Goal: Task Accomplishment & Management: Manage account settings

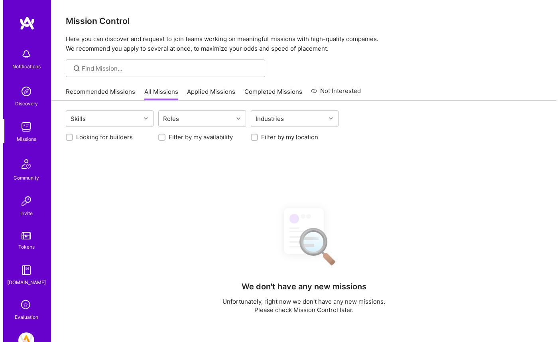
scroll to position [49, 0]
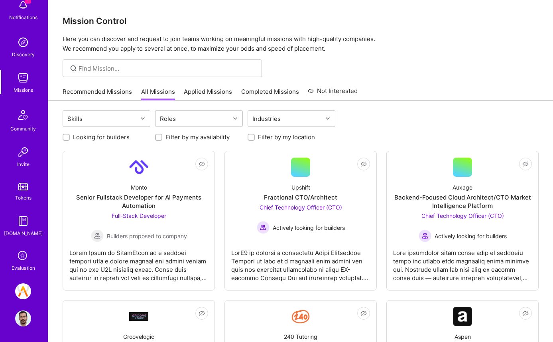
click at [23, 223] on icon at bounding box center [23, 255] width 15 height 15
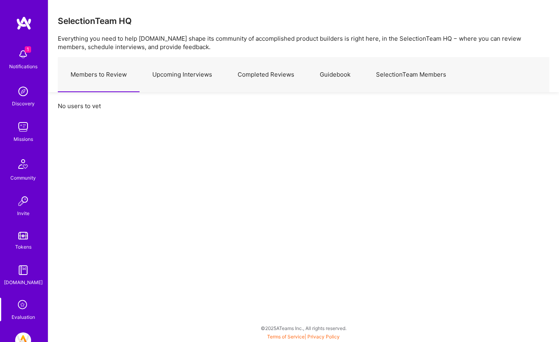
click at [27, 62] on img at bounding box center [23, 54] width 16 height 16
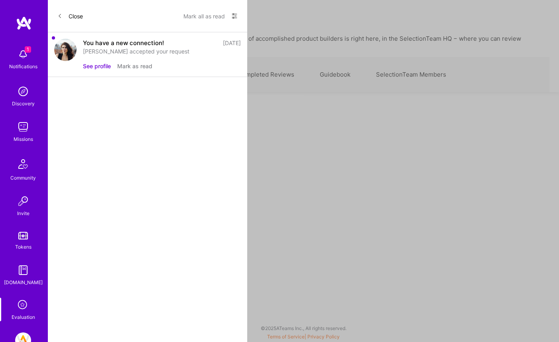
click at [118, 45] on div "You have a new connection!" at bounding box center [123, 43] width 81 height 8
click at [115, 57] on div "You have a new connection! [DATE] [PERSON_NAME] accepted your request See profi…" at bounding box center [162, 55] width 158 height 32
click at [102, 65] on button "See profile" at bounding box center [97, 66] width 28 height 8
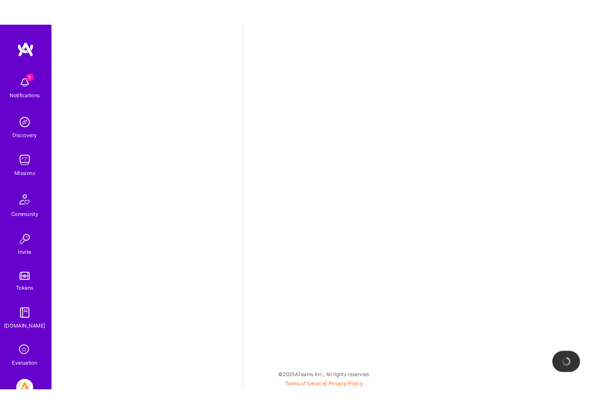
scroll to position [49, 0]
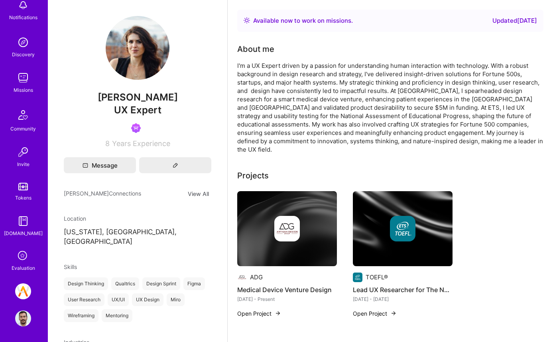
click at [20, 223] on img at bounding box center [23, 318] width 16 height 16
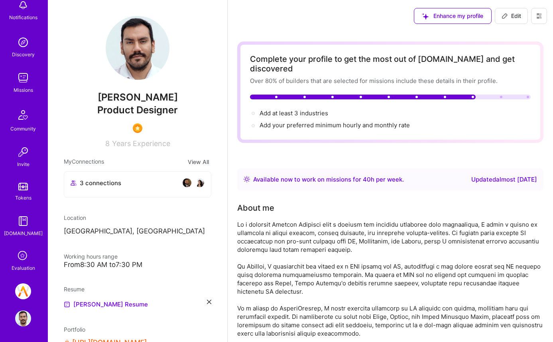
click at [497, 16] on icon at bounding box center [539, 16] width 5 height 1
click at [497, 40] on button "Settings" at bounding box center [517, 34] width 60 height 20
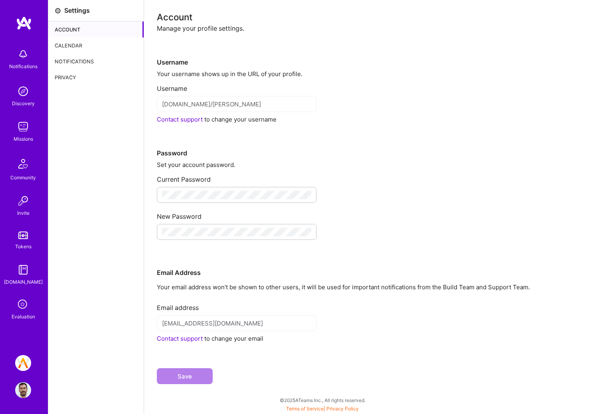
click at [104, 46] on div "Calendar" at bounding box center [95, 45] width 95 height 16
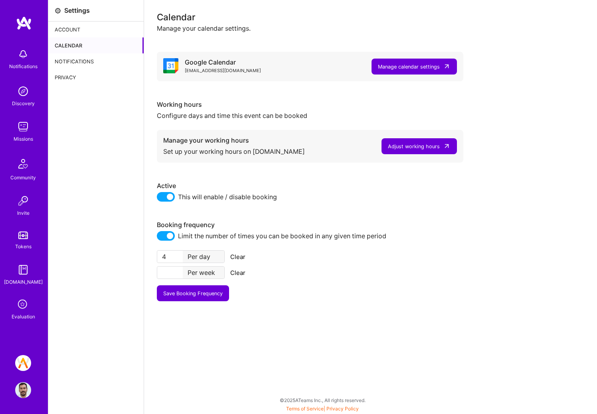
click at [392, 66] on div "Manage calendar settings" at bounding box center [409, 67] width 62 height 8
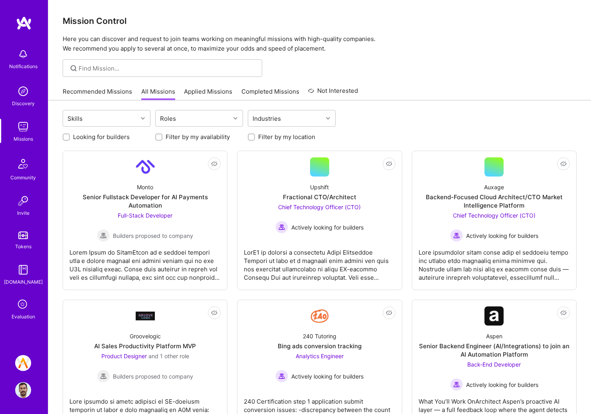
click at [27, 392] on img at bounding box center [23, 390] width 16 height 16
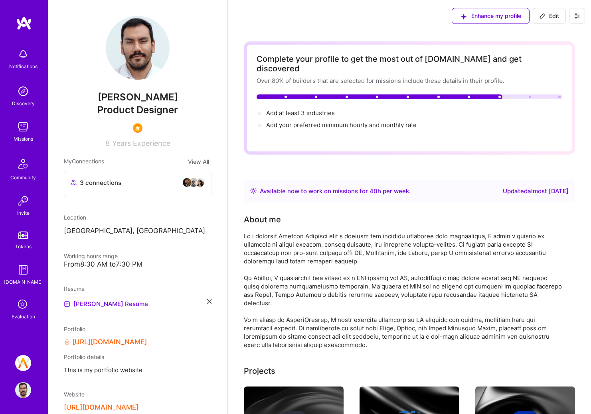
click at [571, 16] on button at bounding box center [577, 16] width 16 height 16
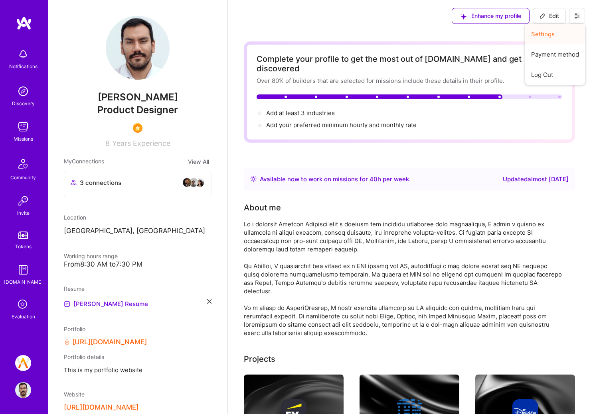
click at [561, 36] on button "Settings" at bounding box center [555, 34] width 60 height 20
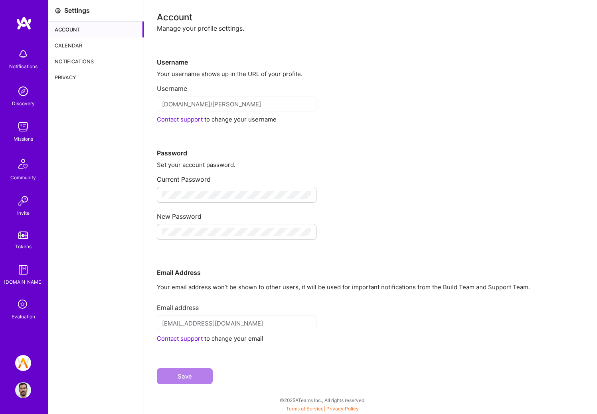
click at [71, 48] on div "Calendar" at bounding box center [95, 45] width 95 height 16
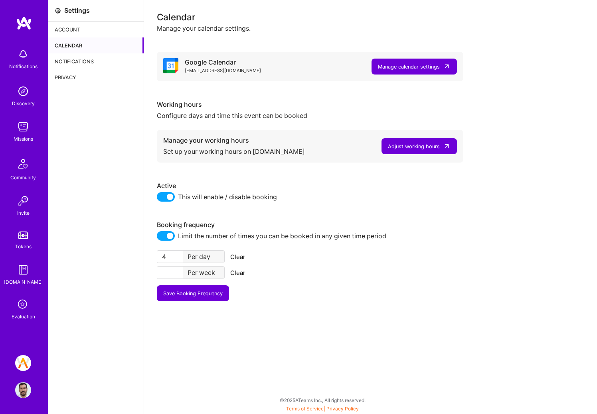
click at [419, 147] on div "Adjust working hours" at bounding box center [414, 146] width 52 height 8
